Goal: Check status: Check status

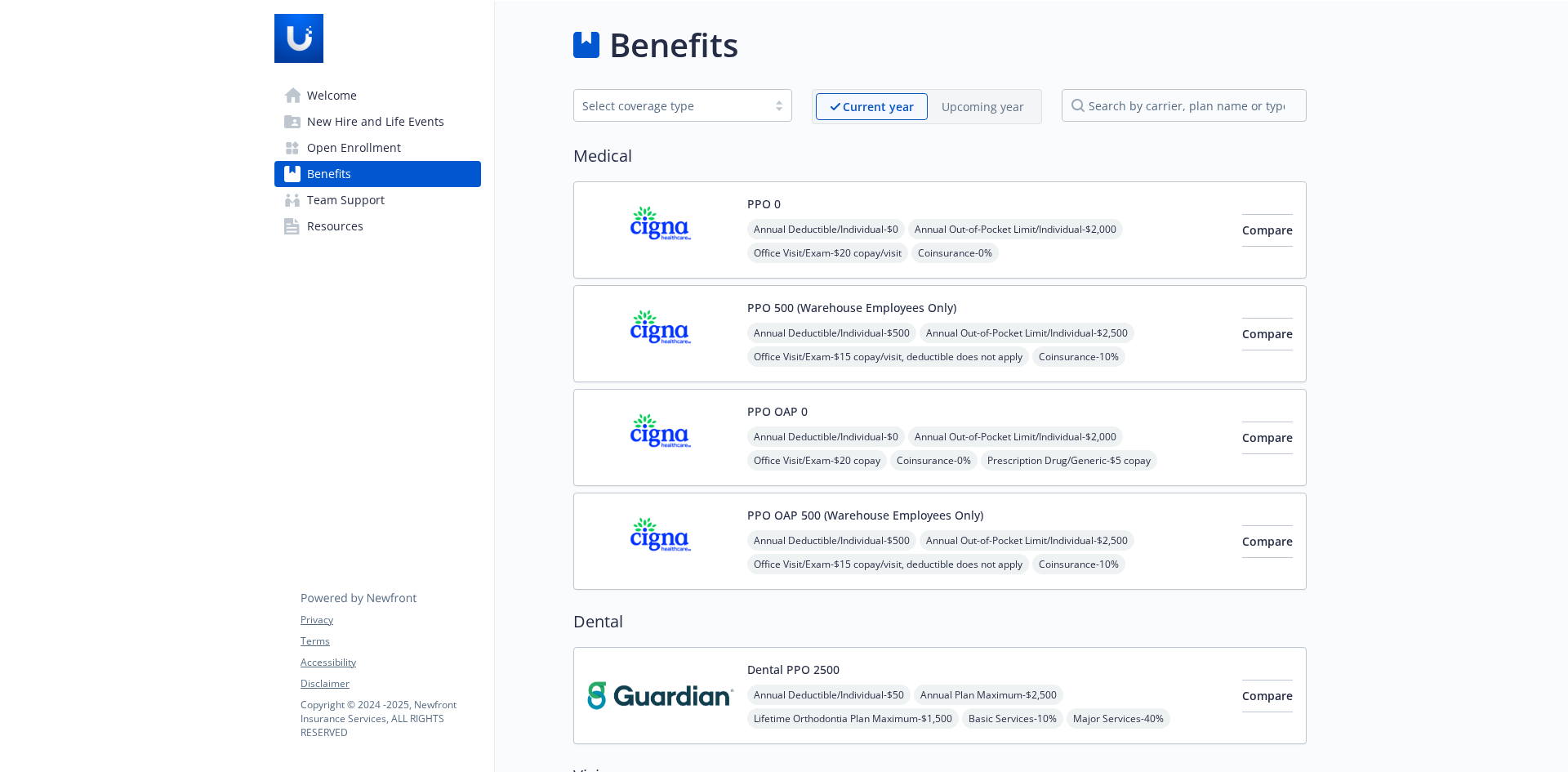
click at [985, 106] on p "Upcoming year" at bounding box center [983, 106] width 83 height 17
